Goal: Information Seeking & Learning: Learn about a topic

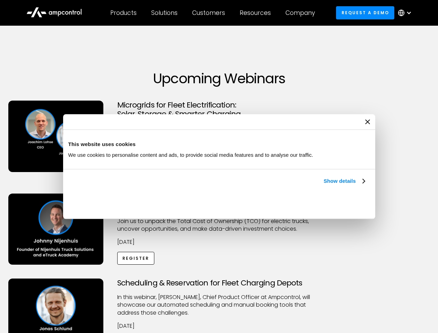
click at [324, 185] on link "Show details" at bounding box center [344, 181] width 41 height 8
click at [0, 0] on div "Necessary cookies help make a website usable by enabling basic functions like p…" at bounding box center [0, 0] width 0 height 0
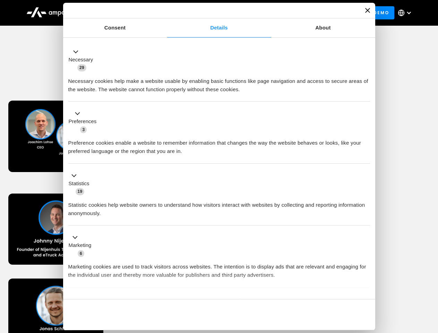
click at [370, 94] on div "Necessary cookies help make a website usable by enabling basic functions like p…" at bounding box center [219, 83] width 302 height 22
click at [213, 13] on div "Customers" at bounding box center [208, 13] width 33 height 8
click at [123, 13] on div "Products" at bounding box center [123, 13] width 26 height 8
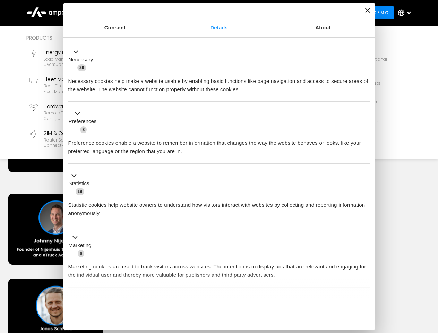
click at [165, 13] on div "Solutions" at bounding box center [164, 13] width 26 height 8
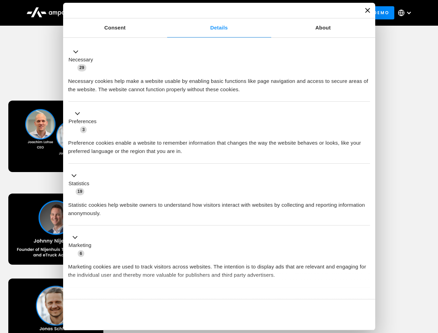
click at [210, 13] on div "Customers" at bounding box center [208, 13] width 33 height 8
click at [257, 13] on div "Resources" at bounding box center [255, 13] width 31 height 8
click at [303, 13] on div "Company" at bounding box center [300, 13] width 29 height 8
click at [407, 13] on div at bounding box center [409, 13] width 6 height 6
